Goal: Navigation & Orientation: Find specific page/section

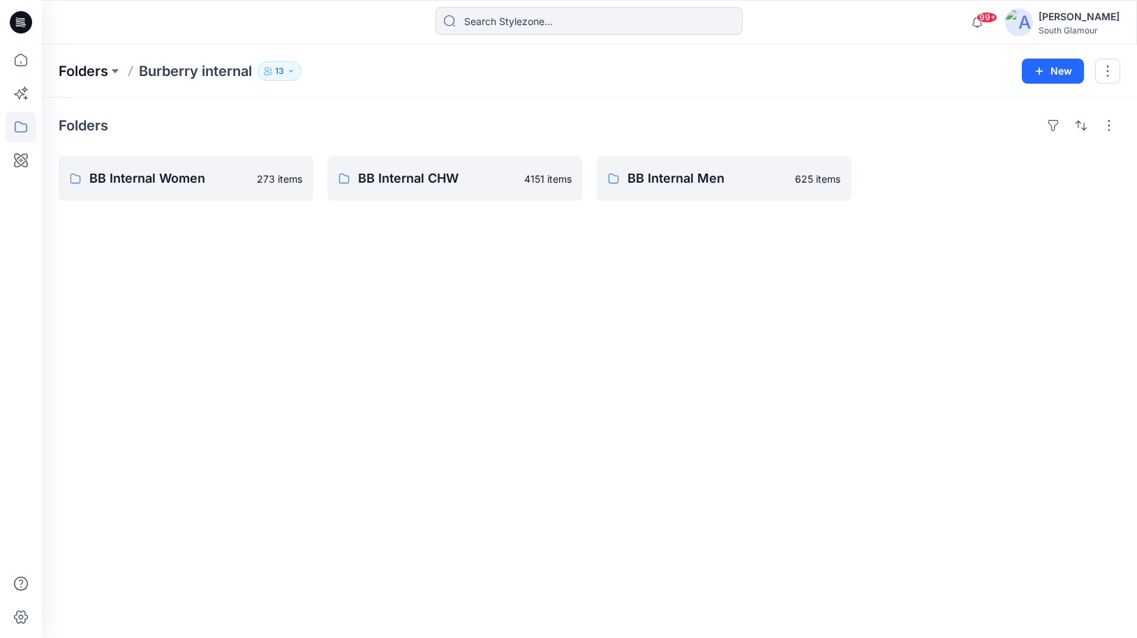
click at [79, 61] on p "Folders" at bounding box center [84, 71] width 50 height 20
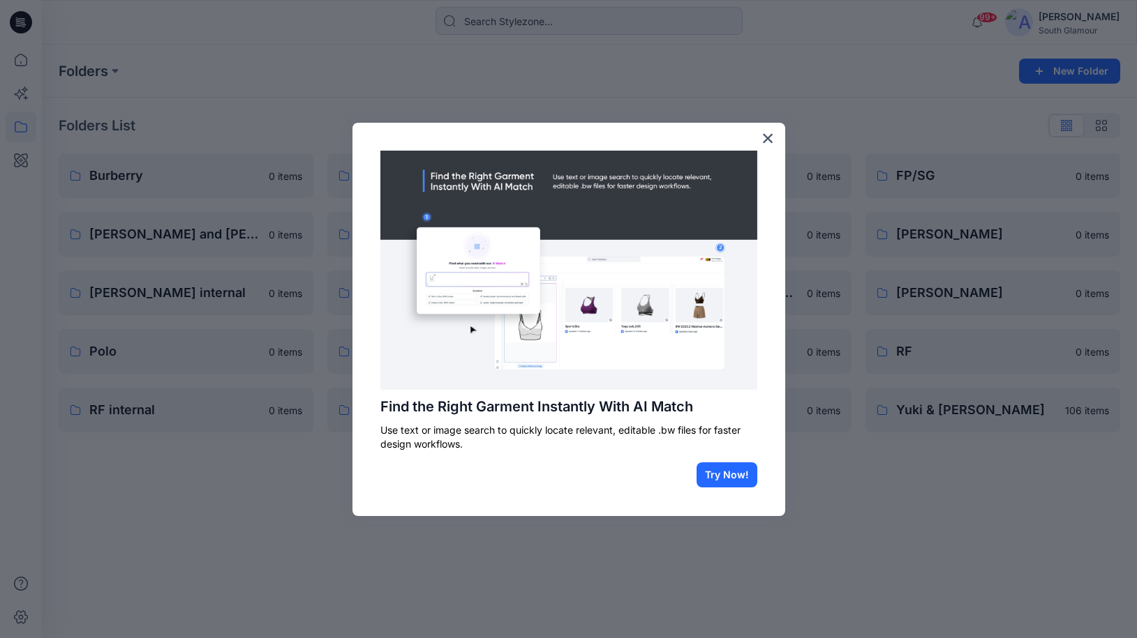
drag, startPoint x: 769, startPoint y: 137, endPoint x: 765, endPoint y: 148, distance: 11.0
click at [769, 137] on button "×" at bounding box center [767, 138] width 13 height 22
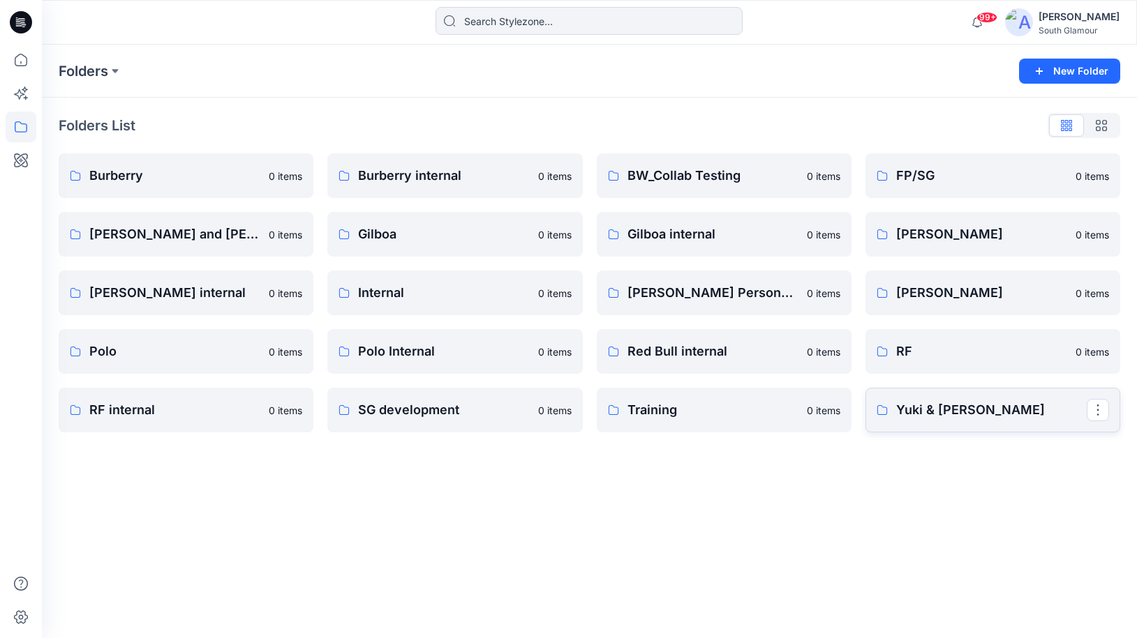
click at [948, 407] on p "Yuki & [PERSON_NAME]" at bounding box center [991, 411] width 190 height 20
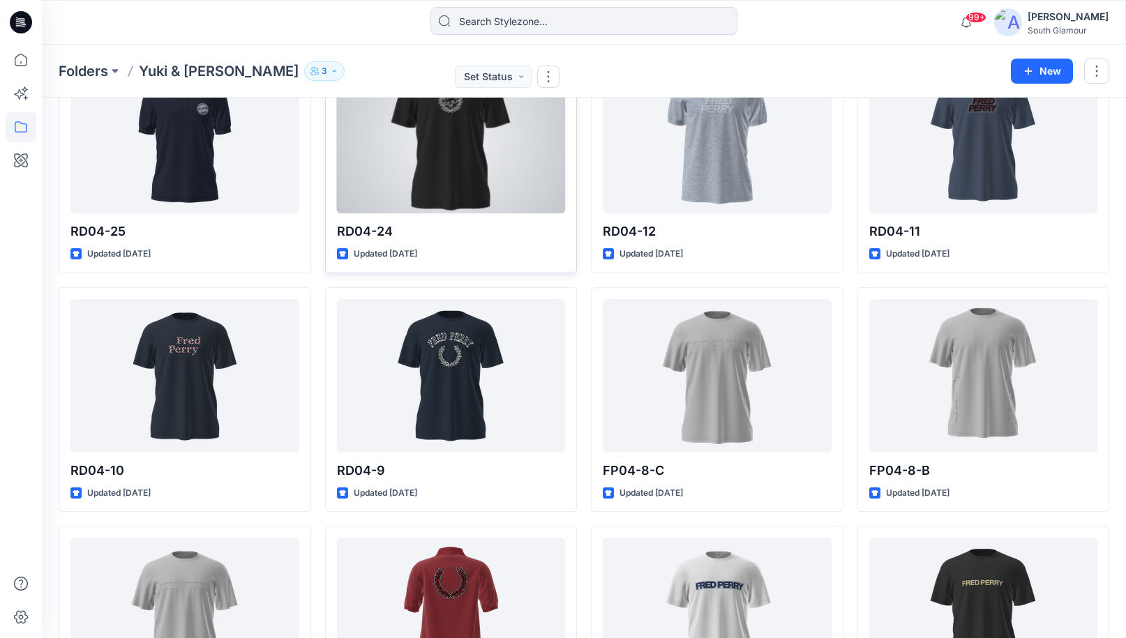
scroll to position [754, 0]
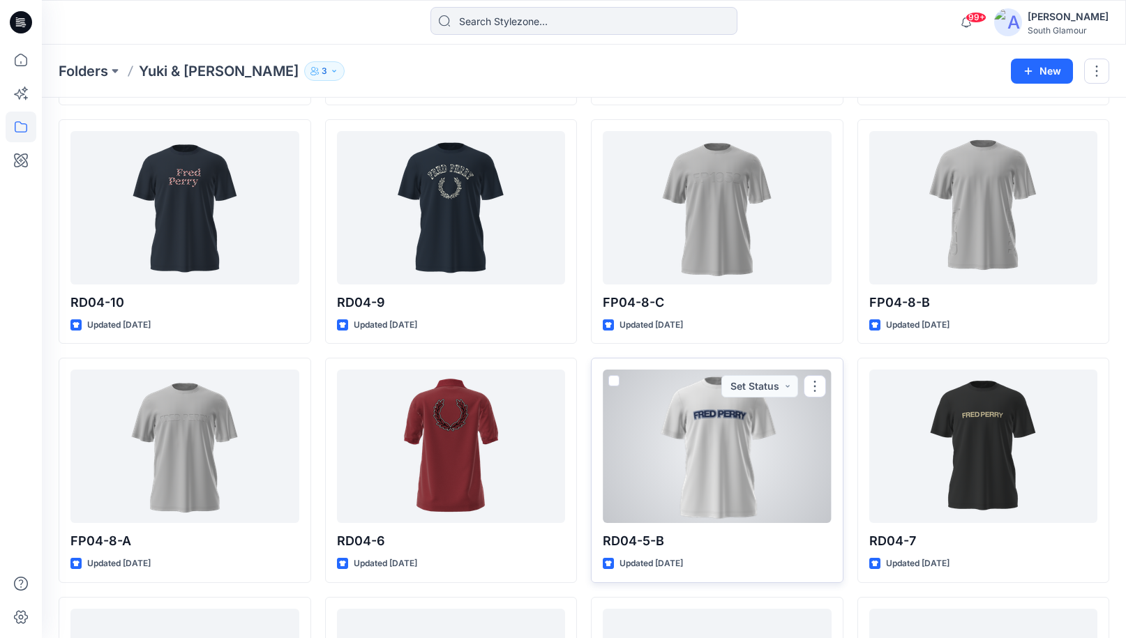
click at [703, 412] on div at bounding box center [717, 447] width 229 height 154
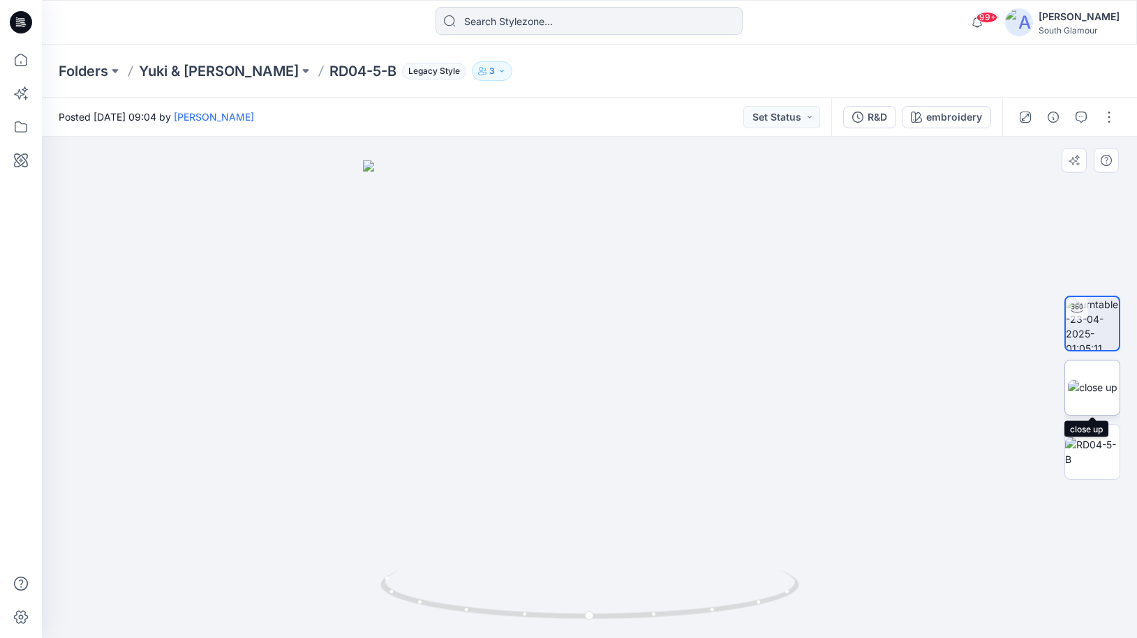
click at [1087, 395] on img at bounding box center [1093, 387] width 50 height 15
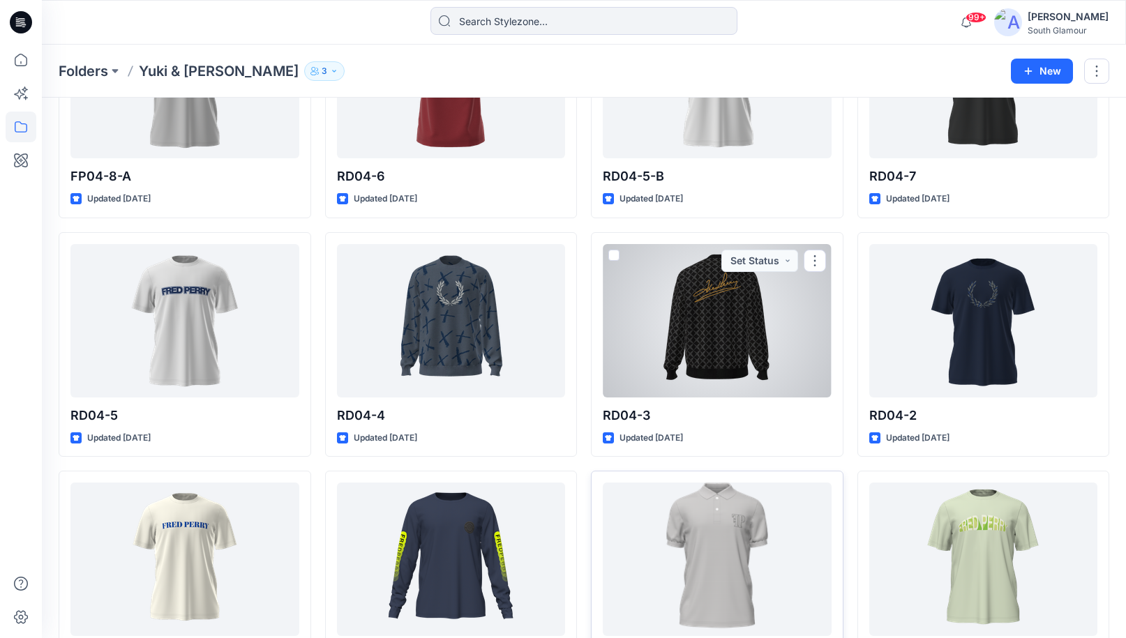
scroll to position [1195, 0]
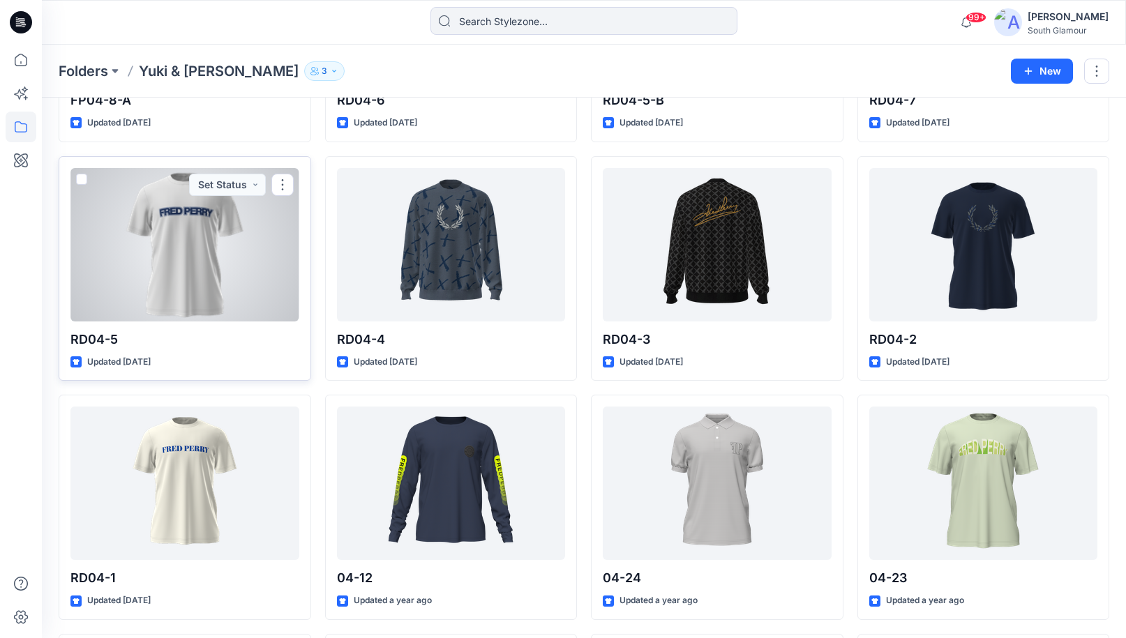
click at [144, 234] on div at bounding box center [184, 245] width 229 height 154
